Goal: Task Accomplishment & Management: Manage account settings

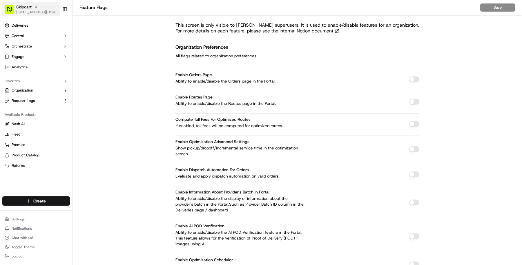
click at [28, 12] on span "[EMAIL_ADDRESS][DOMAIN_NAME]" at bounding box center [36, 12] width 41 height 5
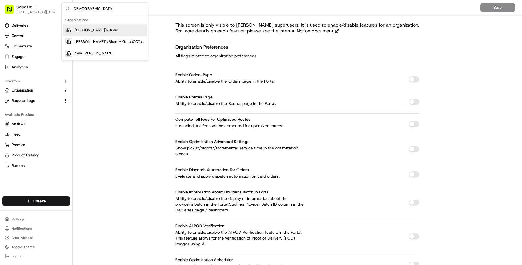
type input "kisha"
click at [99, 30] on div "[PERSON_NAME]'s Bistro" at bounding box center [105, 30] width 84 height 12
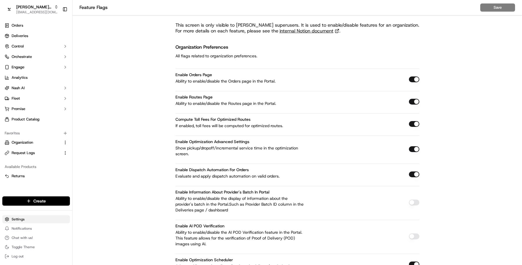
click at [29, 217] on html "Kisha's Bistro masood@usenash.com Toggle Sidebar Orders Deliveries Control Orch…" at bounding box center [261, 132] width 522 height 265
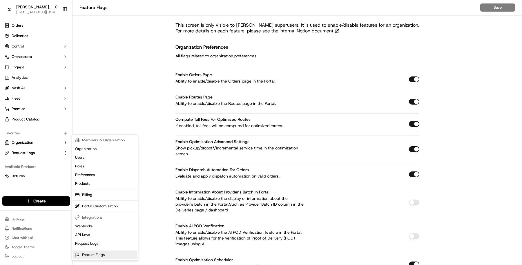
click at [104, 253] on link "Feature Flags" at bounding box center [105, 255] width 65 height 9
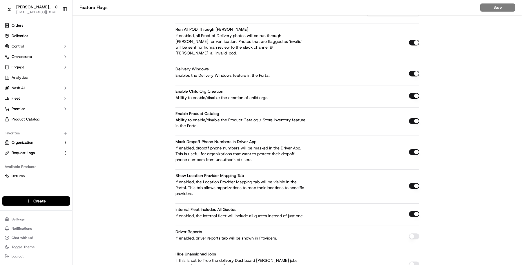
scroll to position [941, 0]
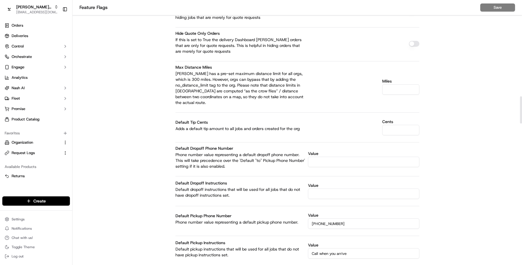
click at [335, 157] on input "Value" at bounding box center [363, 162] width 111 height 10
paste input "855 607 1995"
click at [312, 157] on input "855 607 1995" at bounding box center [363, 162] width 111 height 10
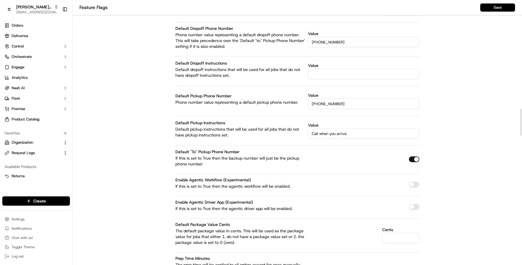
scroll to position [1062, 0]
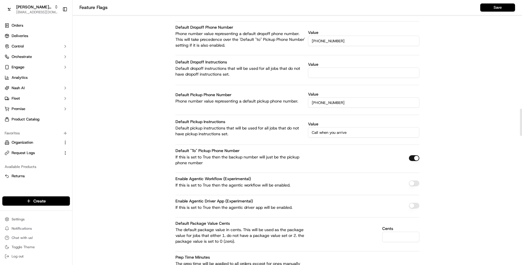
type input "[PHONE_NUMBER]"
click at [411, 155] on button "button" at bounding box center [414, 158] width 10 height 6
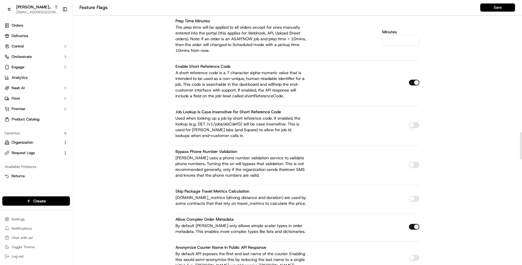
scroll to position [1301, 0]
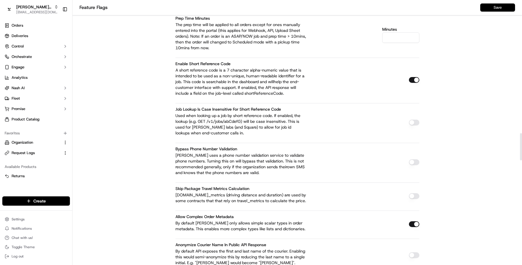
click at [484, 9] on button "Save" at bounding box center [497, 7] width 35 height 8
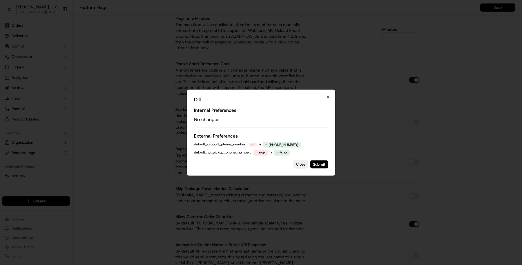
click at [321, 176] on div "Diff Internal Preferences No changes External Preferences default_dropoff_phone…" at bounding box center [261, 133] width 148 height 86
click at [321, 168] on button "Submit" at bounding box center [319, 164] width 18 height 8
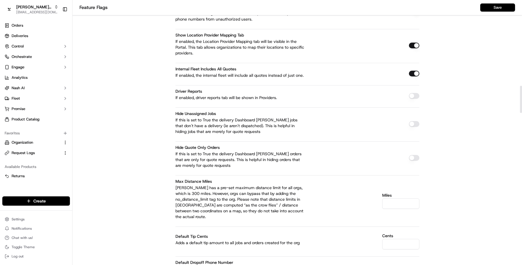
scroll to position [800, 0]
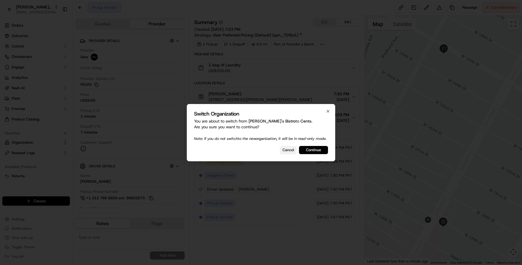
click at [290, 152] on button "Cancel" at bounding box center [288, 150] width 17 height 8
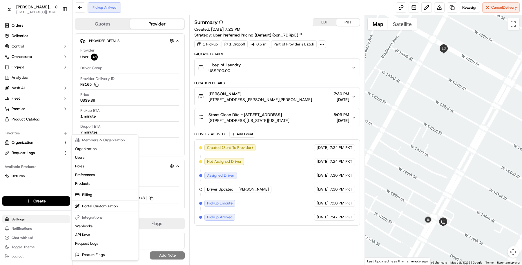
click at [36, 217] on html "Kisha's Bistro masood@usenash.com Toggle Sidebar Orders Deliveries Control Orch…" at bounding box center [261, 132] width 522 height 265
click at [118, 254] on link "Feature Flags" at bounding box center [105, 255] width 65 height 9
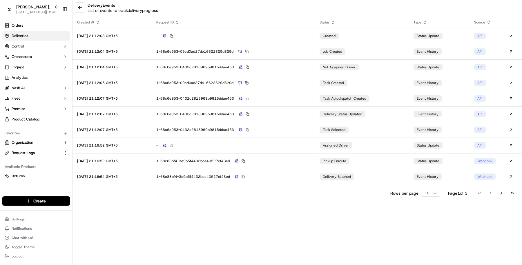
click at [42, 39] on link "Deliveries" at bounding box center [36, 35] width 68 height 9
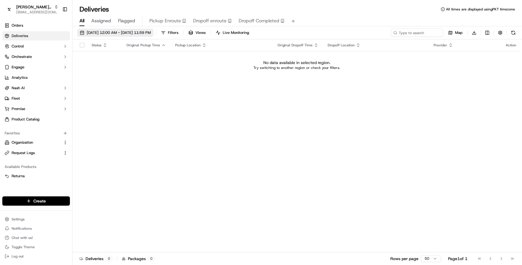
click at [151, 33] on span "09/16/2025 12:00 AM - 09/16/2025 11:59 PM" at bounding box center [119, 32] width 64 height 5
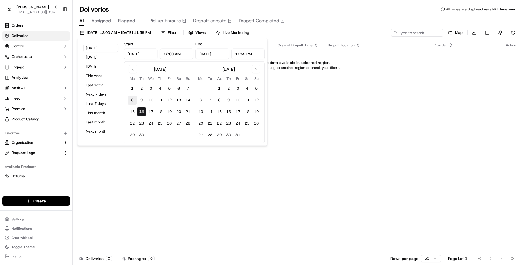
click at [130, 101] on button "8" at bounding box center [132, 100] width 9 height 9
type input "Sep 8, 2025"
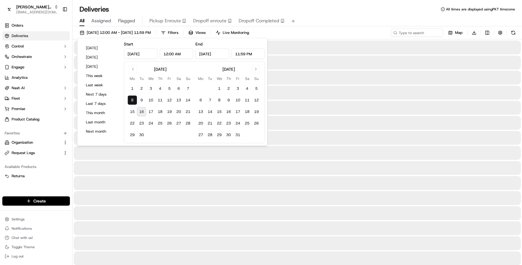
click at [143, 109] on button "16" at bounding box center [141, 111] width 9 height 9
type input "Sep 16, 2025"
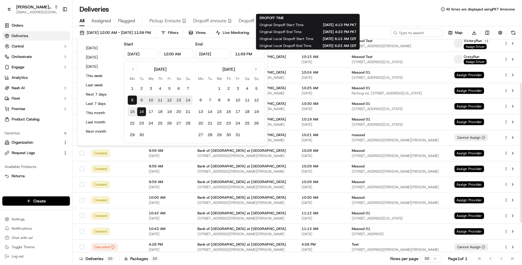
scroll to position [112, 0]
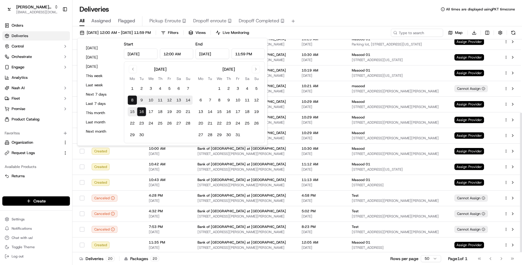
click at [362, 24] on div "All Assigned Flagged Pickup Enroute Dropoff enroute Dropoff Completed" at bounding box center [296, 21] width 449 height 10
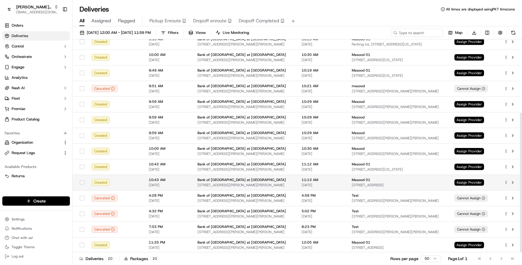
click at [507, 179] on div at bounding box center [510, 182] width 12 height 7
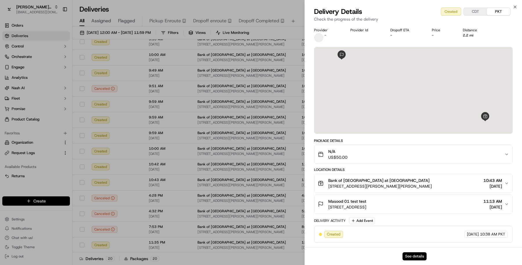
click at [421, 257] on button "See details" at bounding box center [414, 256] width 24 height 8
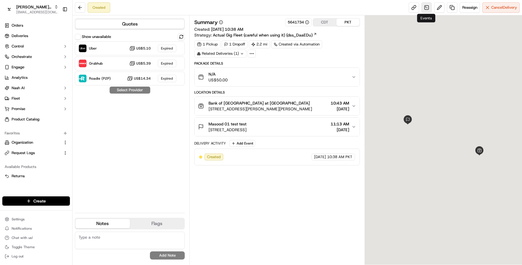
click at [427, 9] on link at bounding box center [426, 7] width 10 height 10
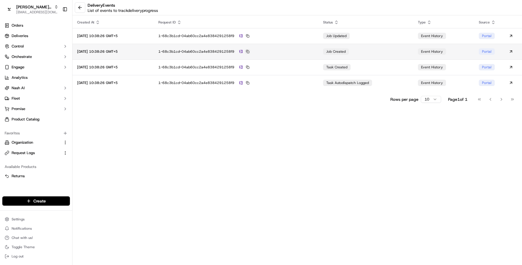
click at [250, 52] on button at bounding box center [247, 51] width 5 height 5
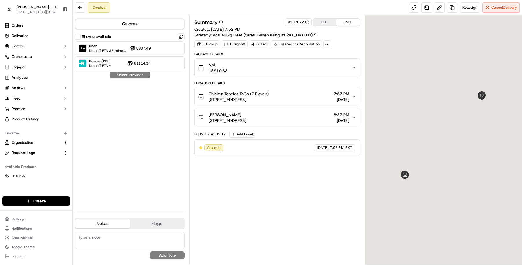
click at [246, 121] on span "[STREET_ADDRESS]" at bounding box center [227, 121] width 38 height 6
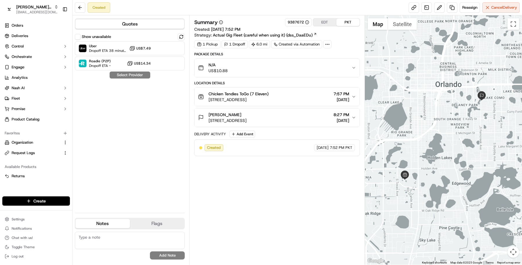
click at [246, 118] on span "[STREET_ADDRESS]" at bounding box center [227, 121] width 38 height 6
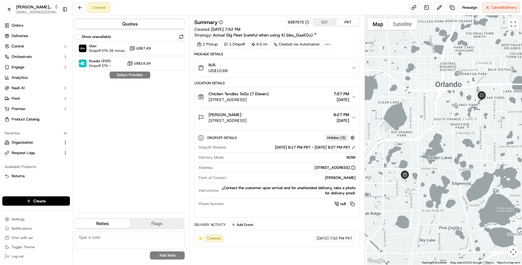
click at [168, 179] on div "Show unavailable Uber Dropoff ETA 36 minutes US$7.49 Roadie (P2P) Dropoff ETA -…" at bounding box center [130, 120] width 110 height 175
click at [305, 103] on button "Chicken Tendies ToGo (7 Eleven) [STREET_ADDRESS] 7:57 PM [DATE]" at bounding box center [277, 97] width 165 height 19
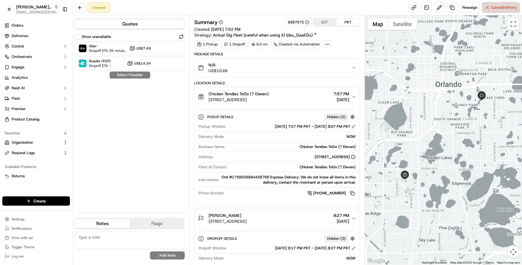
click at [504, 4] on button "Cancel Delivery" at bounding box center [500, 7] width 37 height 10
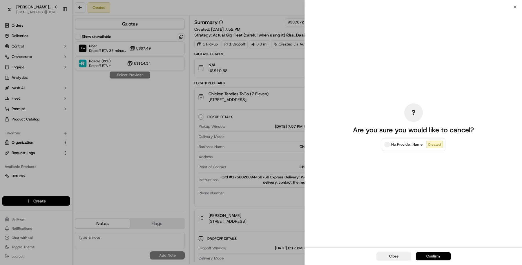
click at [433, 257] on button "Confirm" at bounding box center [433, 256] width 35 height 8
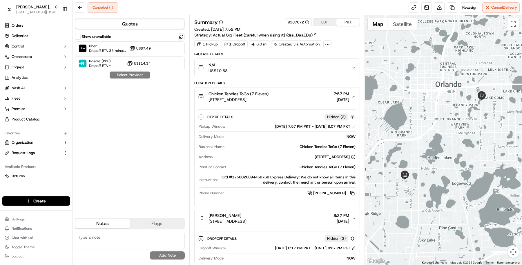
scroll to position [83, 0]
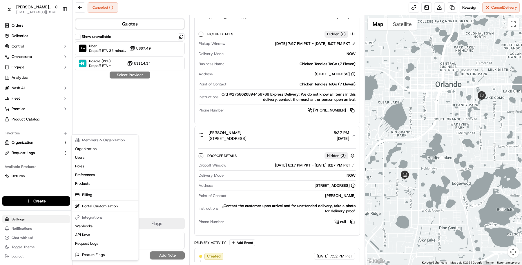
click at [34, 221] on html "[PERSON_NAME]'s Bistro [EMAIL_ADDRESS][DOMAIN_NAME] Toggle Sidebar Orders Deliv…" at bounding box center [261, 132] width 522 height 265
click at [97, 255] on link "Feature Flags" at bounding box center [105, 255] width 65 height 9
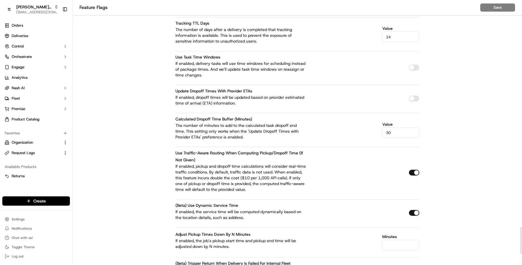
scroll to position [2324, 0]
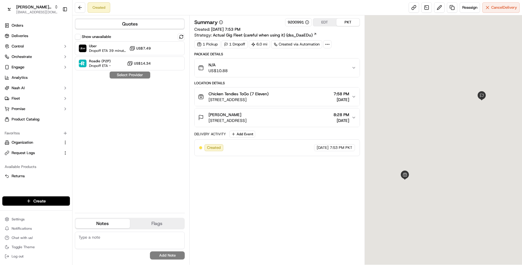
click at [303, 109] on button "[PERSON_NAME] [STREET_ADDRESS] 8:28 PM [DATE]" at bounding box center [277, 117] width 165 height 19
